Goal: Task Accomplishment & Management: Manage account settings

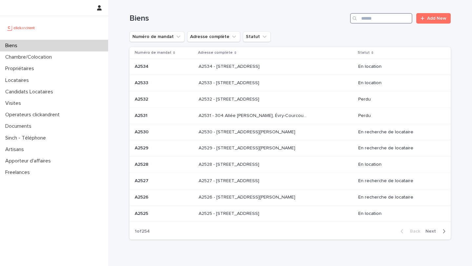
click at [368, 18] on input "Search" at bounding box center [381, 18] width 62 height 10
click at [26, 49] on div "Biens" at bounding box center [54, 45] width 108 height 11
click at [371, 16] on input "Search" at bounding box center [381, 18] width 62 height 10
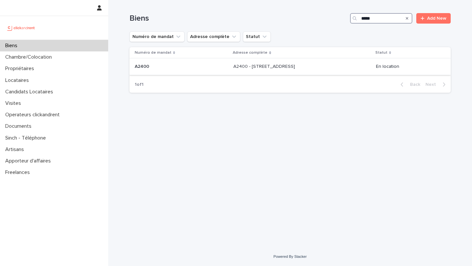
type input "*****"
click at [145, 72] on div "A2400 A2400" at bounding box center [181, 66] width 93 height 11
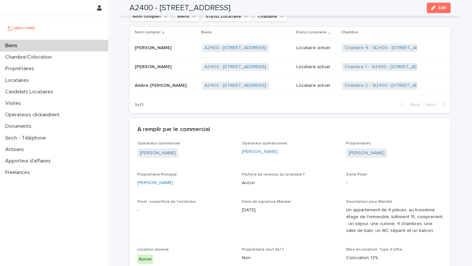
scroll to position [310, 0]
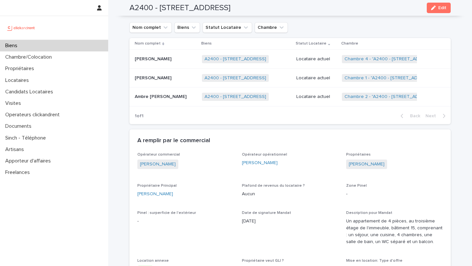
click at [173, 99] on p "Ambre [PERSON_NAME]" at bounding box center [161, 96] width 53 height 7
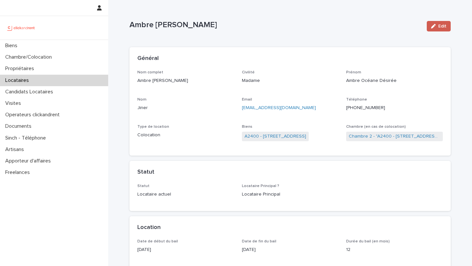
click at [431, 28] on button "Edit" at bounding box center [438, 26] width 24 height 10
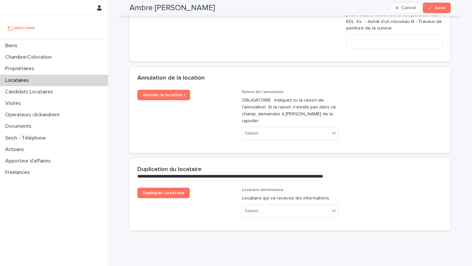
scroll to position [1365, 0]
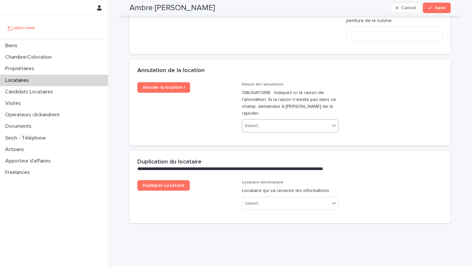
click at [279, 121] on div "Select..." at bounding box center [286, 126] width 88 height 11
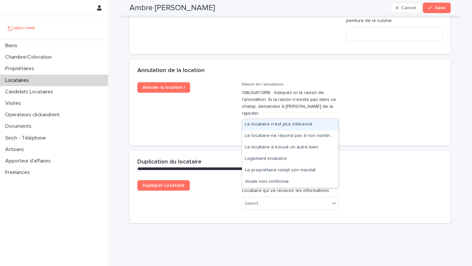
click at [275, 125] on div "Le locataire n'est plus intéressé" at bounding box center [290, 124] width 96 height 11
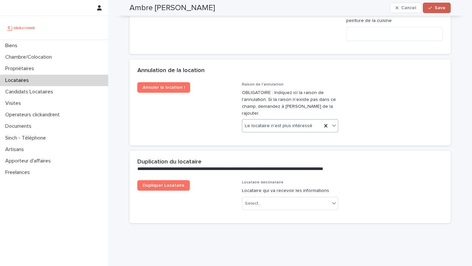
click at [437, 9] on span "Save" at bounding box center [439, 8] width 11 height 5
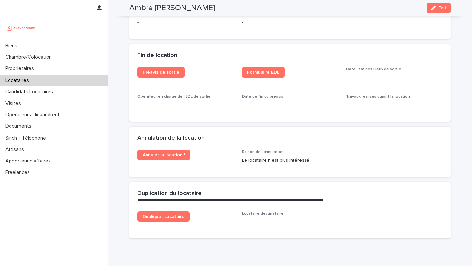
scroll to position [813, 0]
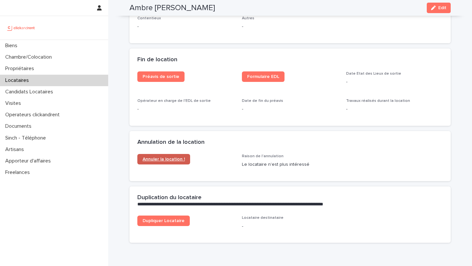
click at [161, 164] on link "Annuler la location !" at bounding box center [163, 159] width 53 height 10
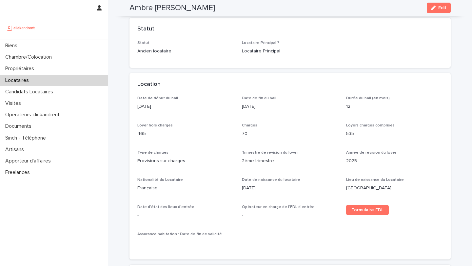
scroll to position [46, 0]
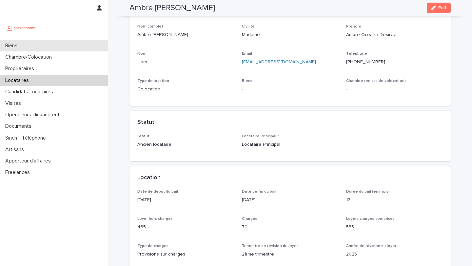
click at [43, 43] on div "Biens" at bounding box center [54, 45] width 108 height 11
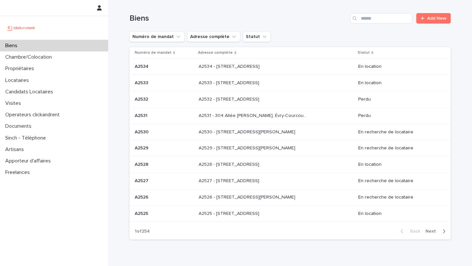
click at [356, 19] on icon "Search" at bounding box center [354, 18] width 4 height 4
click at [369, 19] on input "Search" at bounding box center [381, 18] width 62 height 10
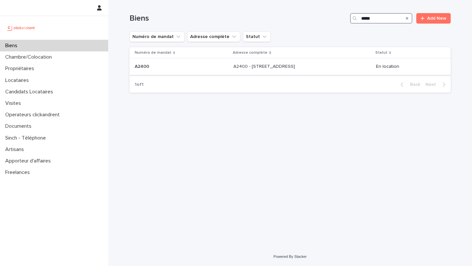
type input "*****"
click at [233, 66] on p "A2400 - [STREET_ADDRESS]" at bounding box center [264, 66] width 63 height 7
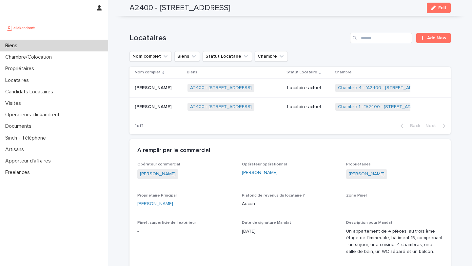
scroll to position [284, 0]
